Goal: Task Accomplishment & Management: Manage account settings

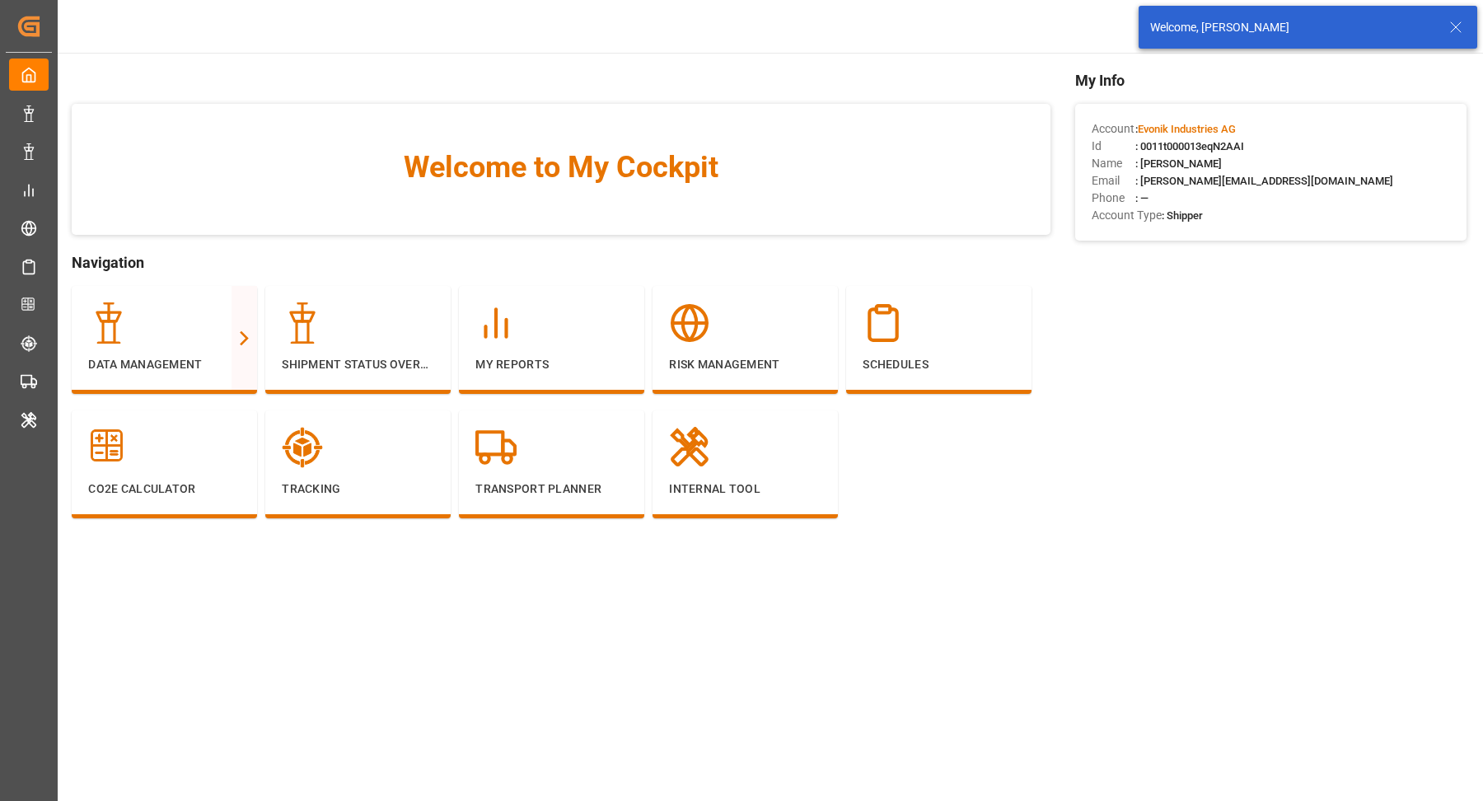
click at [1462, 24] on icon at bounding box center [1456, 27] width 20 height 20
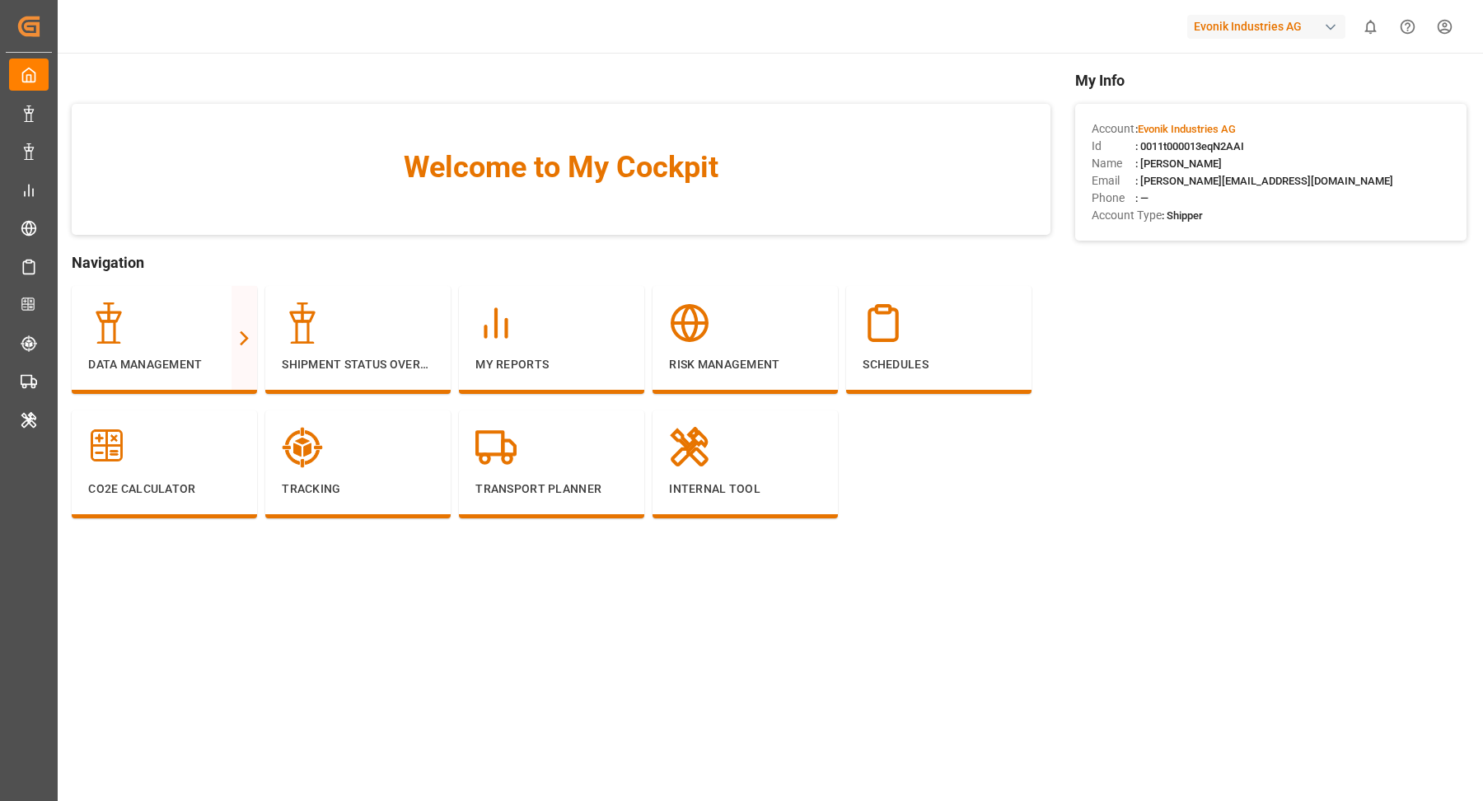
click at [1308, 26] on div "Evonik Industries AG" at bounding box center [1267, 27] width 158 height 24
type input "archro"
click at [1277, 105] on div "AL Archroma LATAM ArchMexic-N1L7" at bounding box center [1270, 111] width 281 height 37
